Goal: Information Seeking & Learning: Learn about a topic

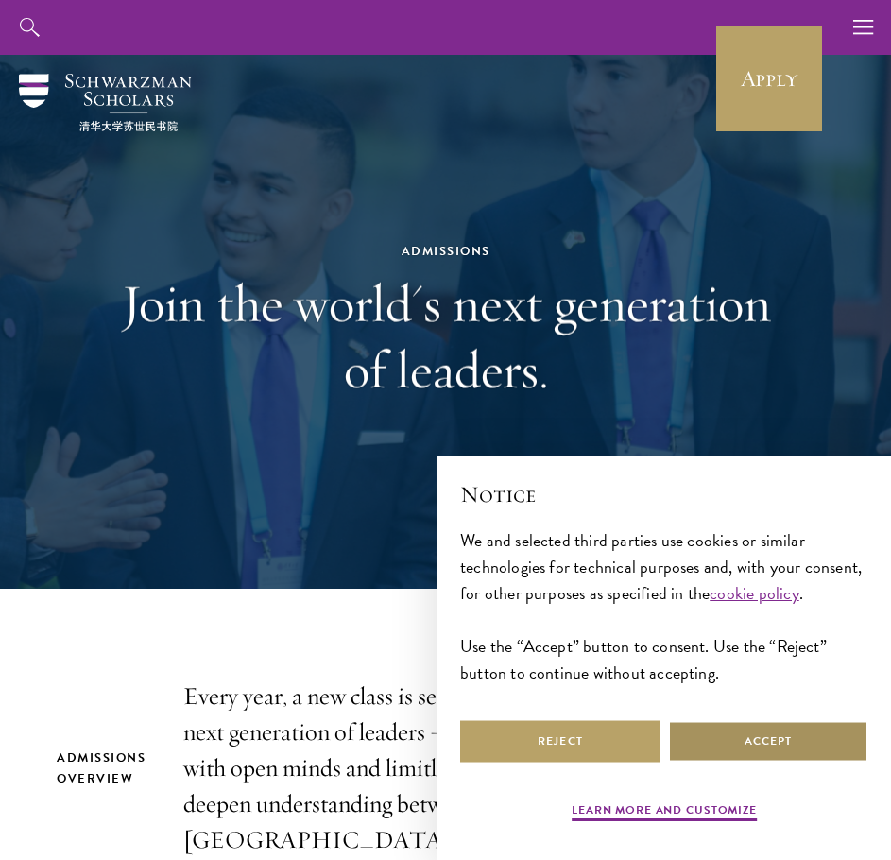
drag, startPoint x: 789, startPoint y: 735, endPoint x: 777, endPoint y: 704, distance: 33.2
click at [788, 734] on button "Accept" at bounding box center [768, 741] width 200 height 43
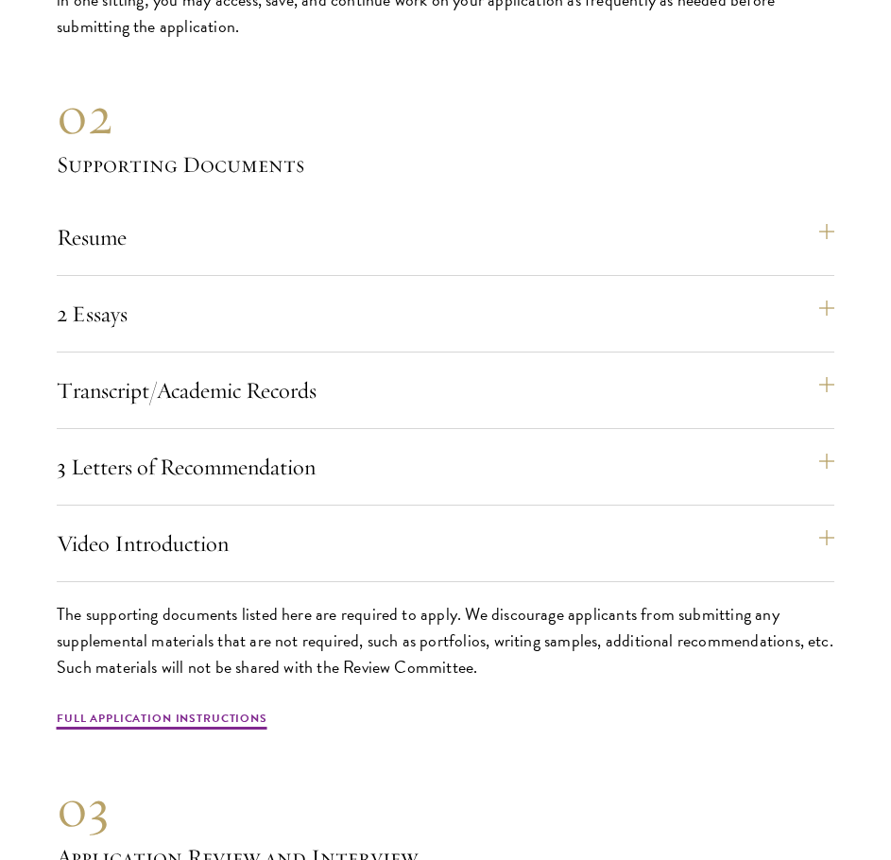
scroll to position [6518, 0]
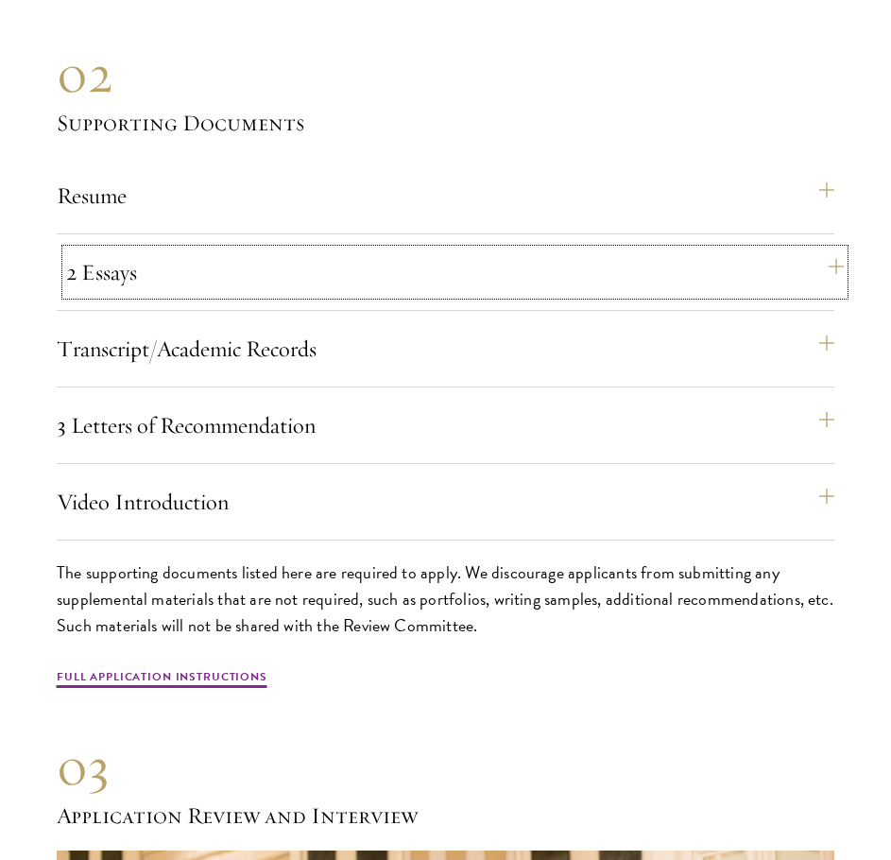
click at [768, 292] on button "2 Essays" at bounding box center [454, 271] width 777 height 45
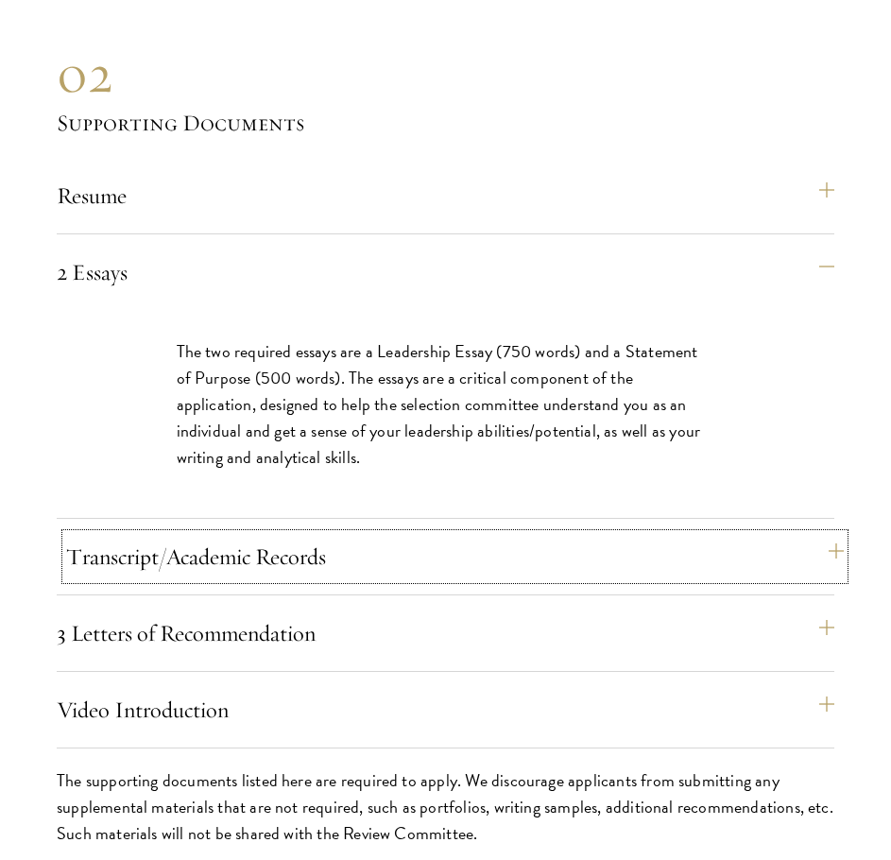
click at [357, 579] on button "Transcript/Academic Records" at bounding box center [454, 556] width 777 height 45
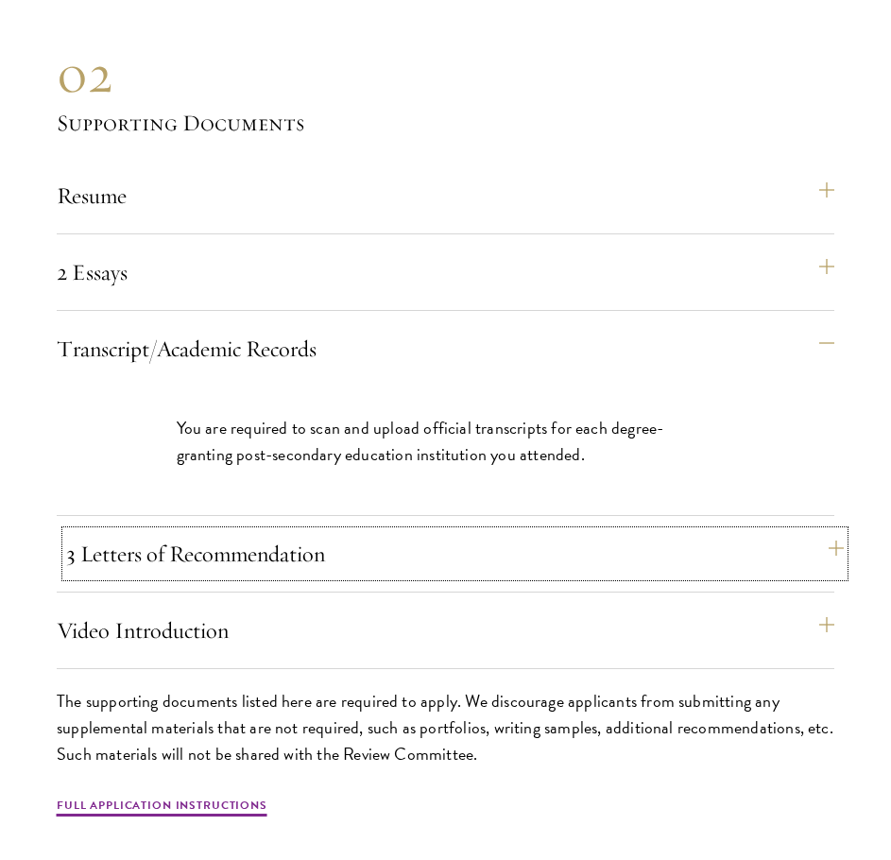
click at [386, 569] on button "3 Letters of Recommendation" at bounding box center [454, 553] width 777 height 45
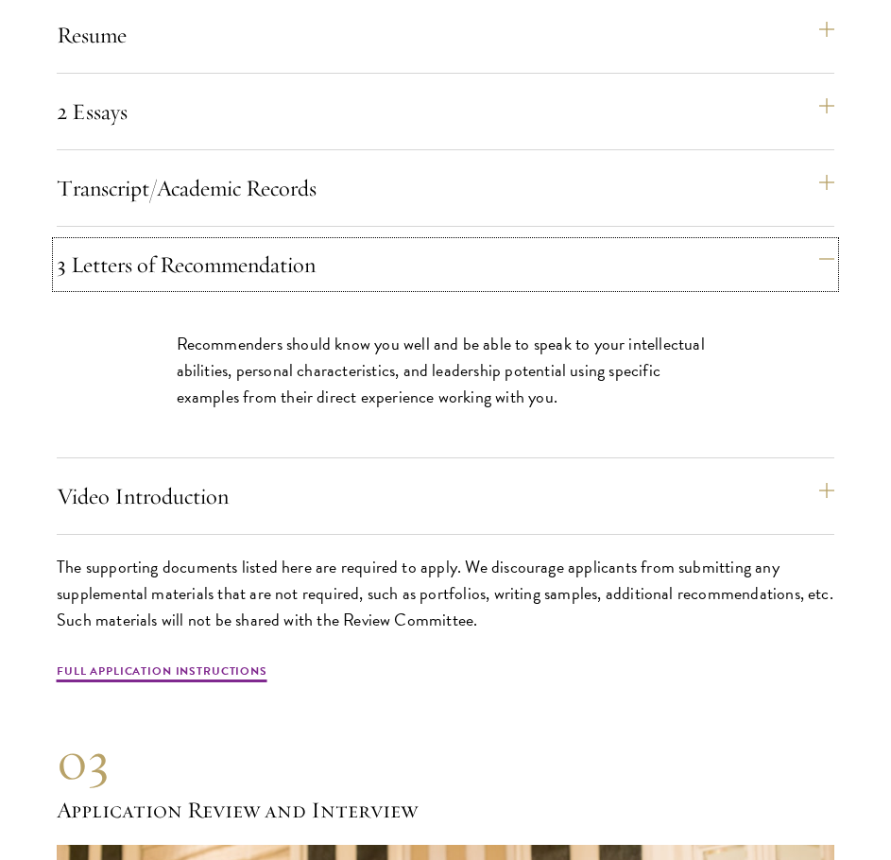
scroll to position [6707, 0]
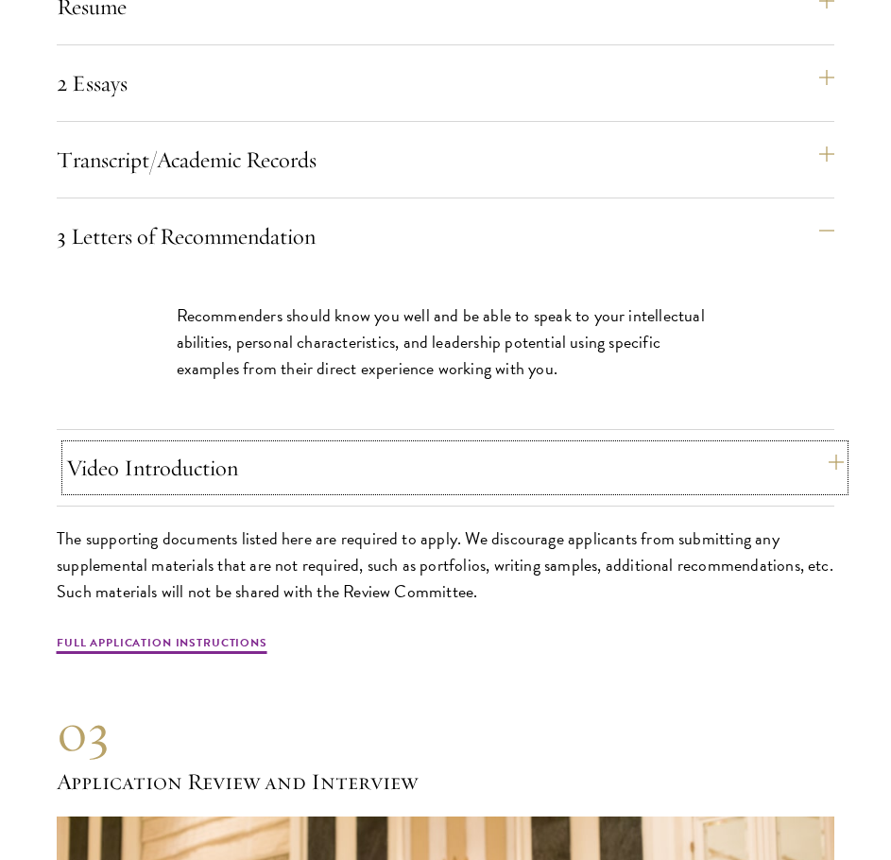
click at [424, 490] on button "Video Introduction" at bounding box center [454, 467] width 777 height 45
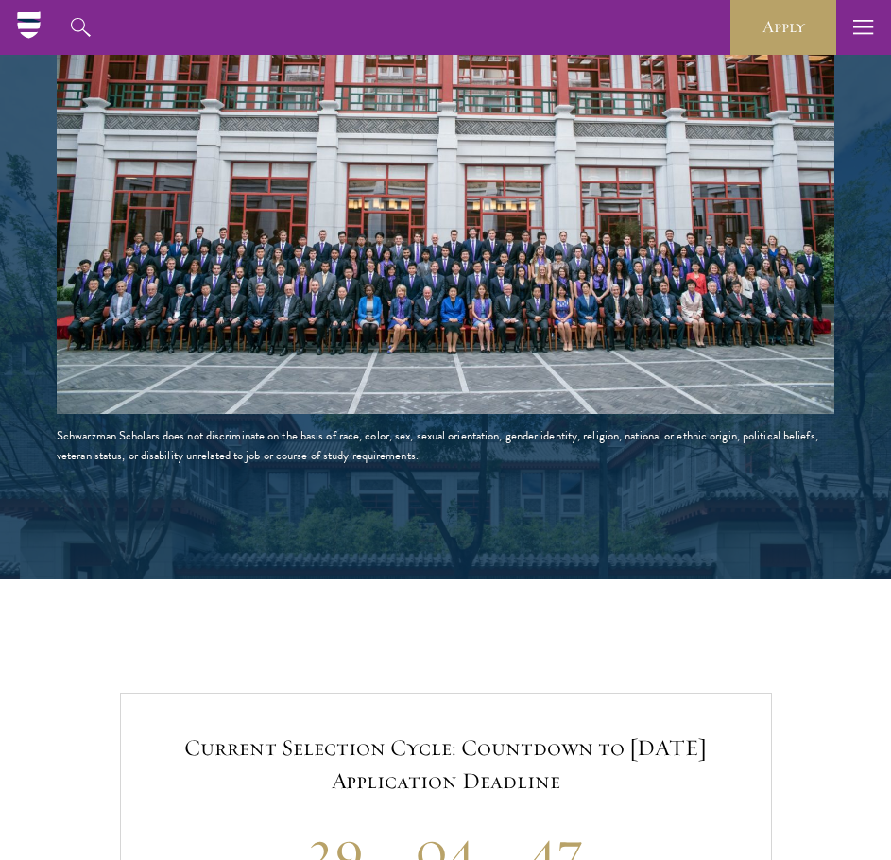
scroll to position [2995, 0]
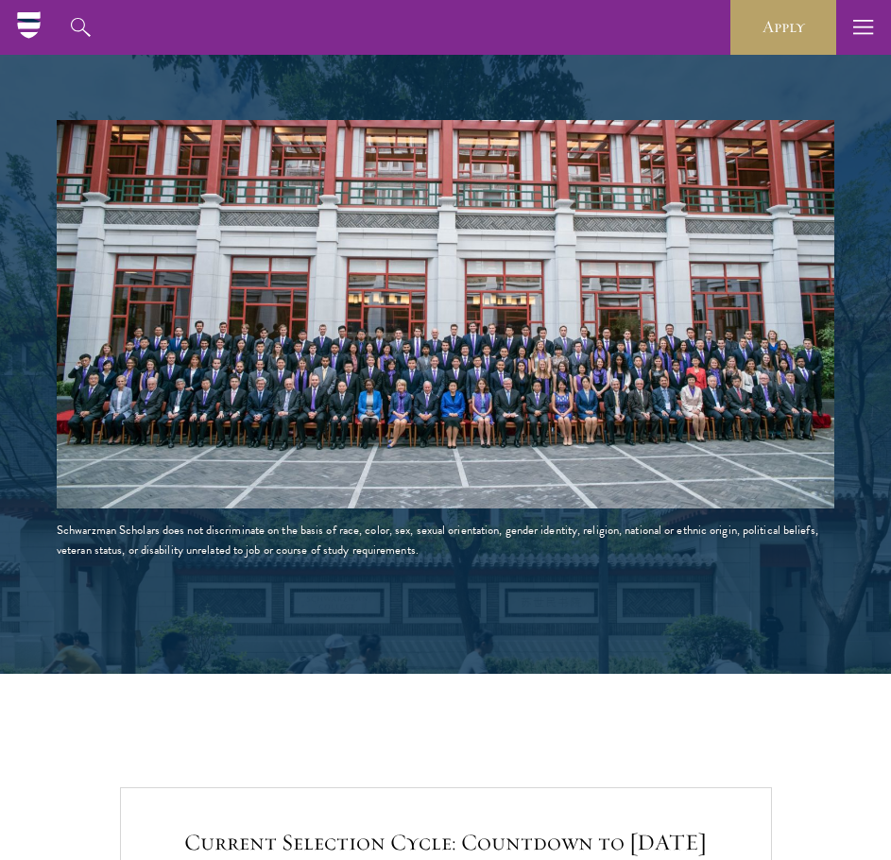
click at [484, 340] on img at bounding box center [445, 314] width 777 height 389
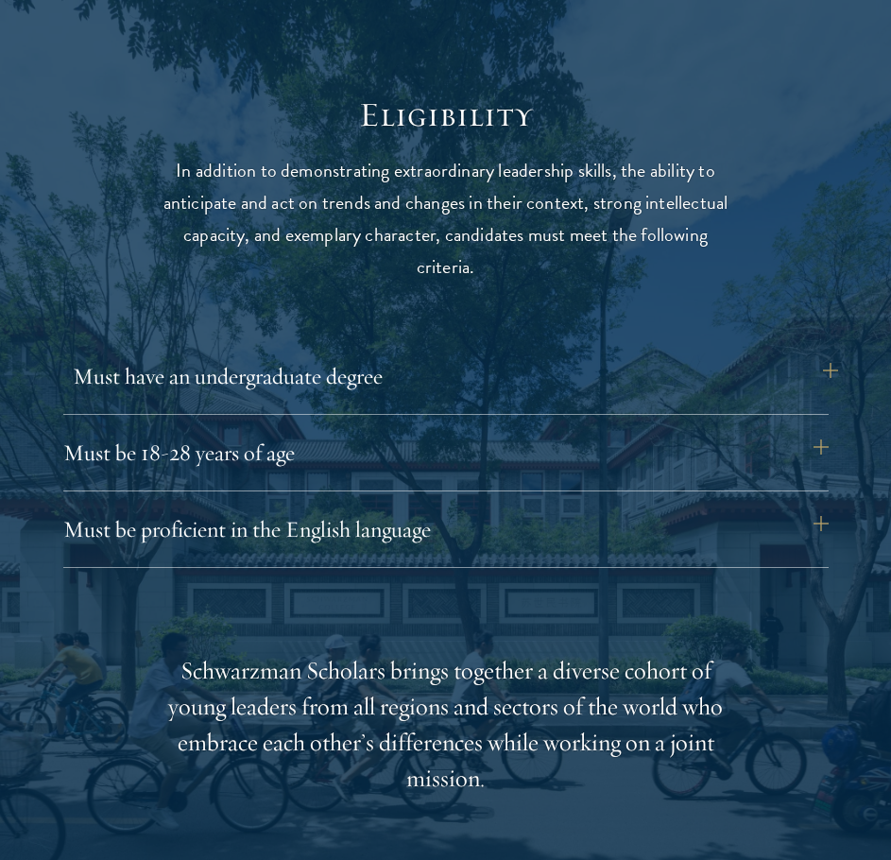
scroll to position [2267, 0]
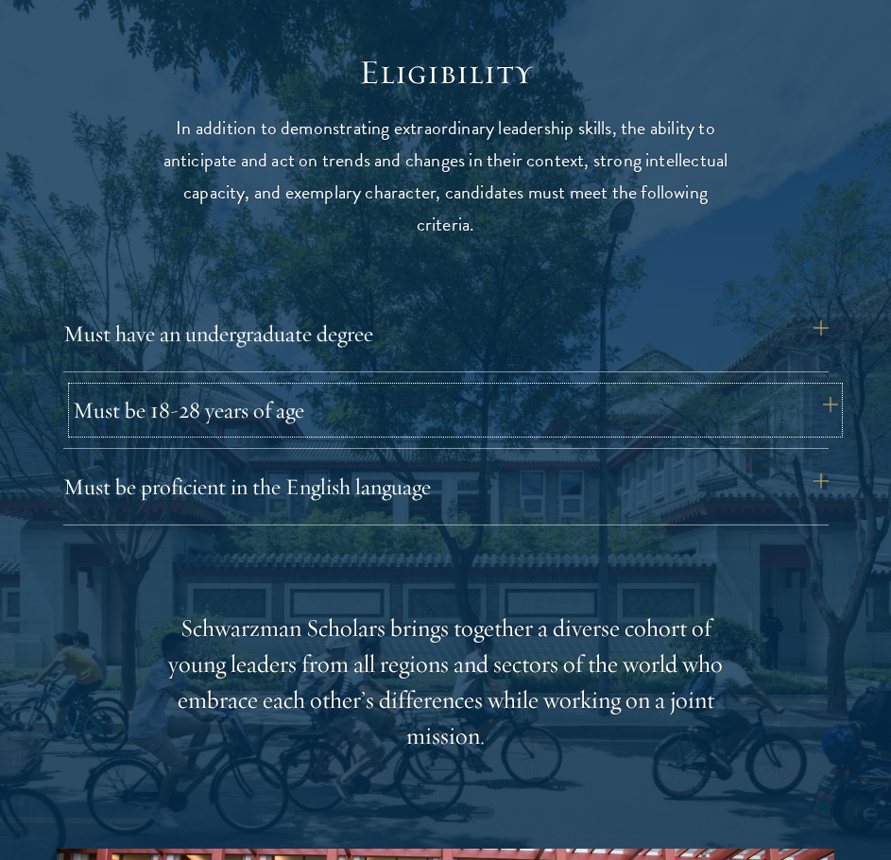
click at [467, 416] on button "Must be 18-28 years of age" at bounding box center [455, 409] width 765 height 45
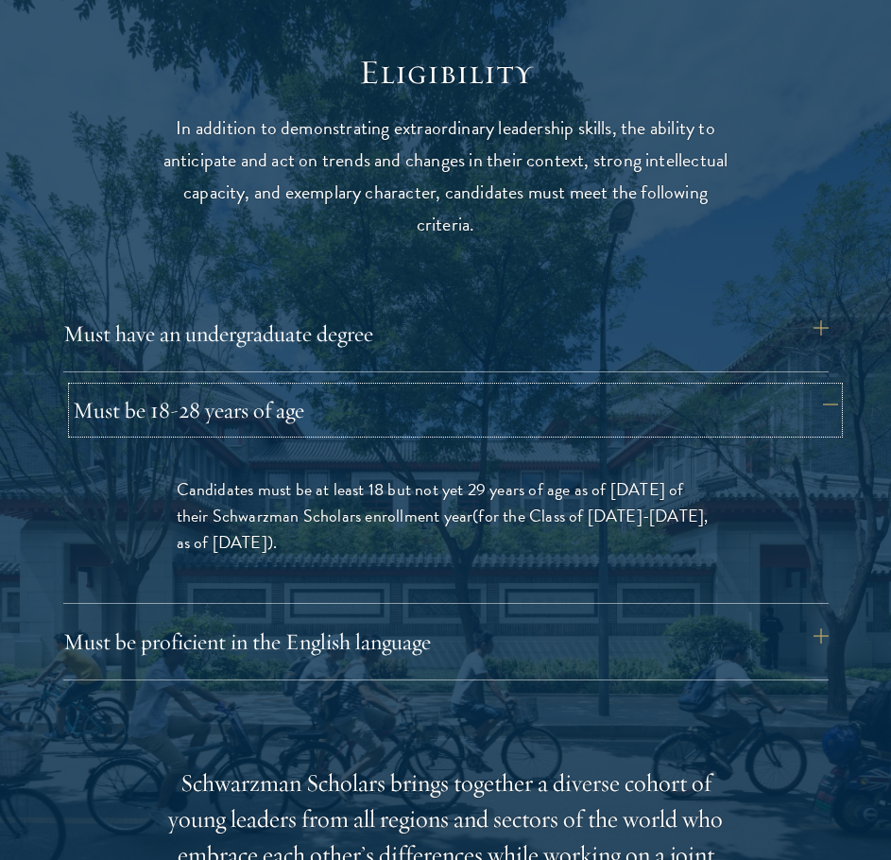
click at [324, 413] on button "Must be 18-28 years of age" at bounding box center [455, 409] width 765 height 45
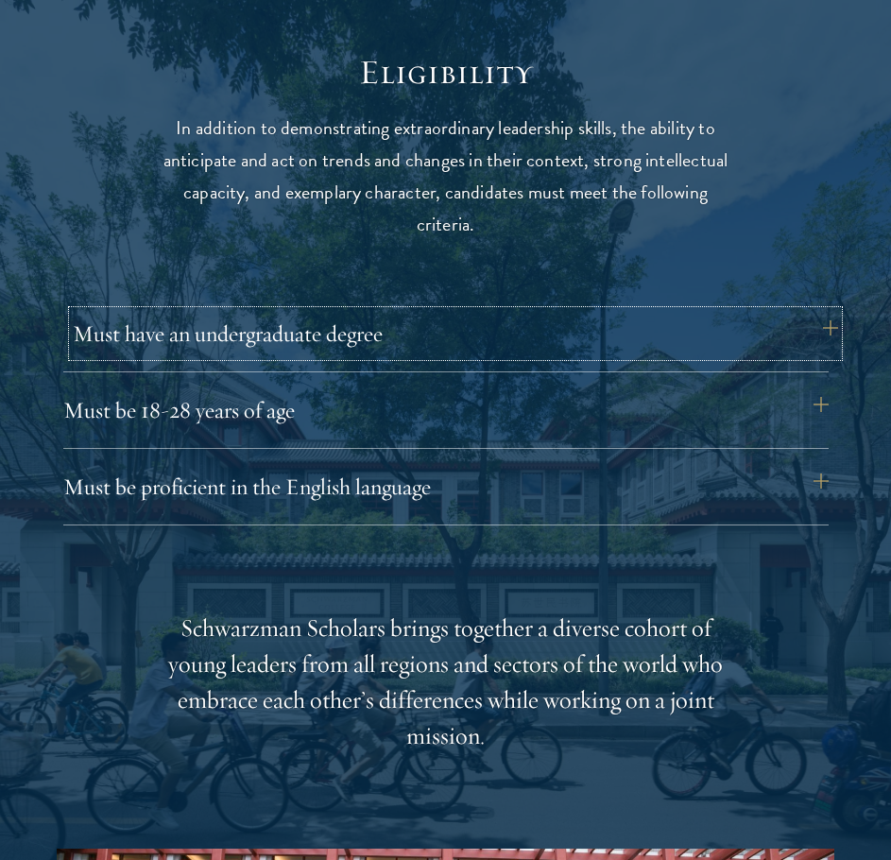
click at [384, 335] on button "Must have an undergraduate degree" at bounding box center [455, 333] width 765 height 45
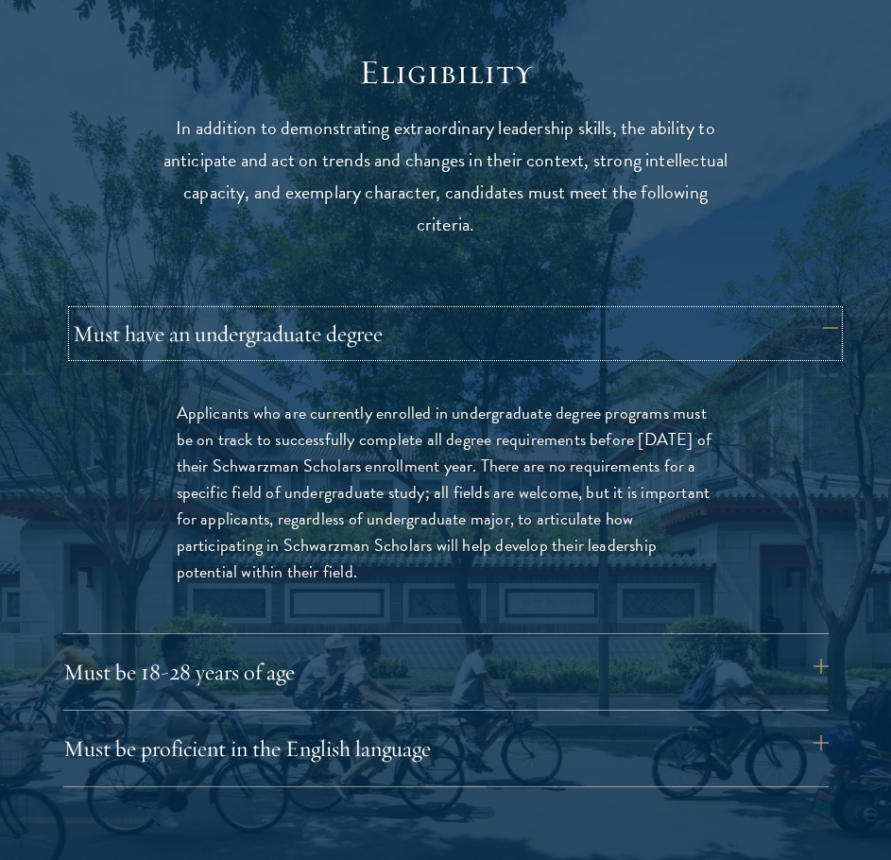
click at [384, 335] on button "Must have an undergraduate degree" at bounding box center [455, 333] width 765 height 45
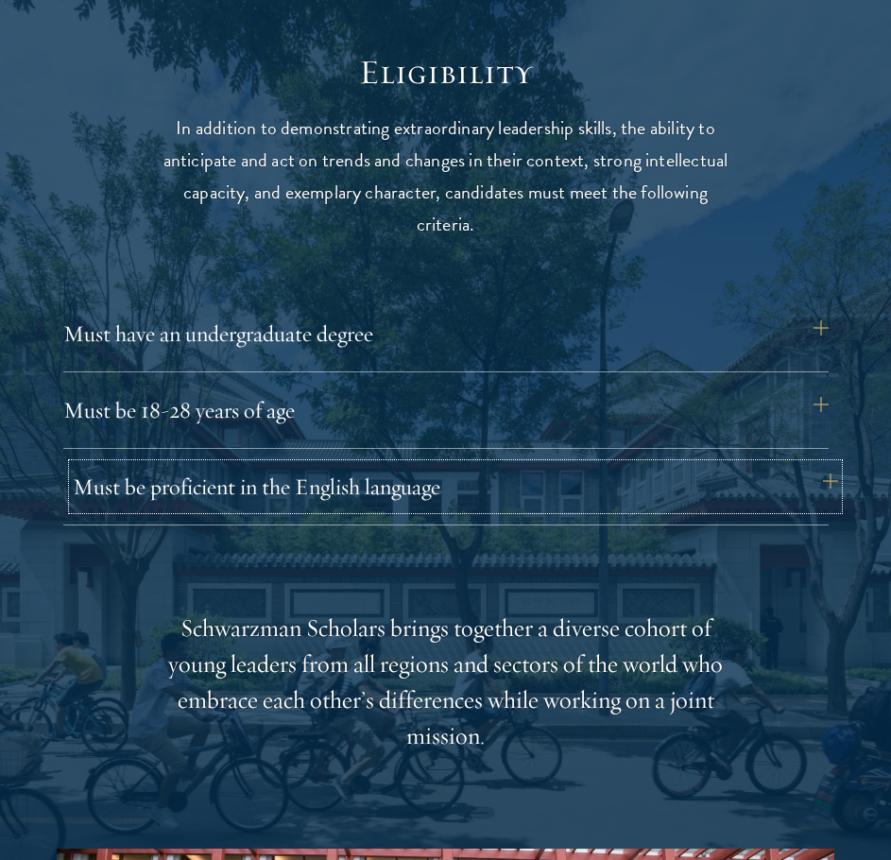
click at [435, 497] on button "Must be proficient in the English language" at bounding box center [455, 486] width 765 height 45
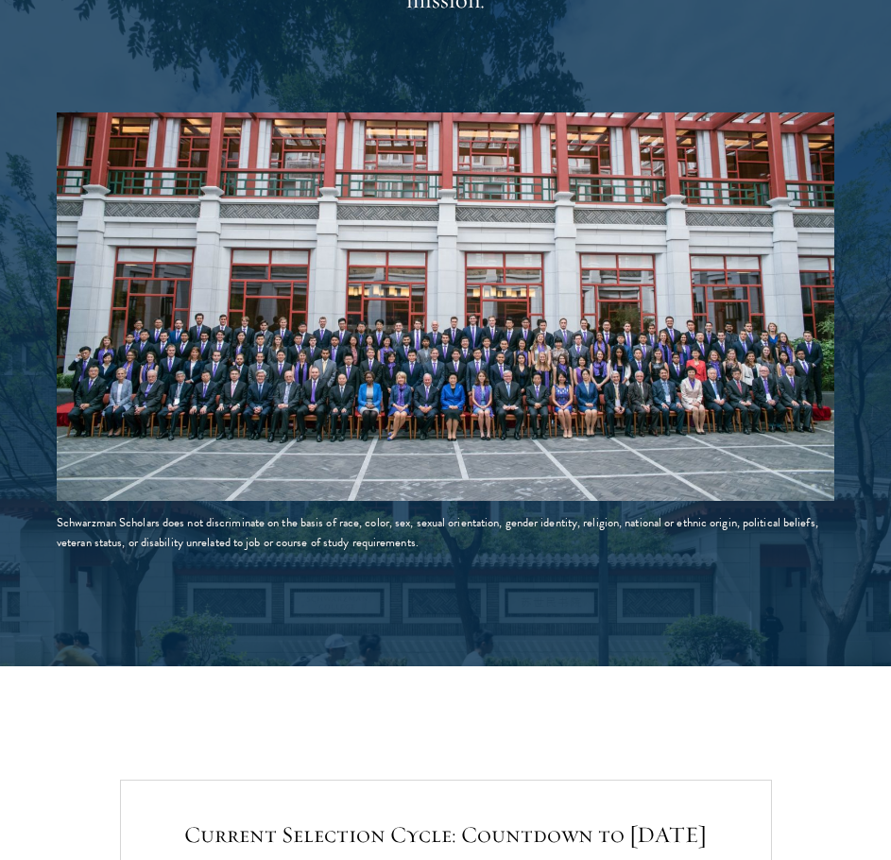
scroll to position [3495, 0]
